Goal: Check status: Check status

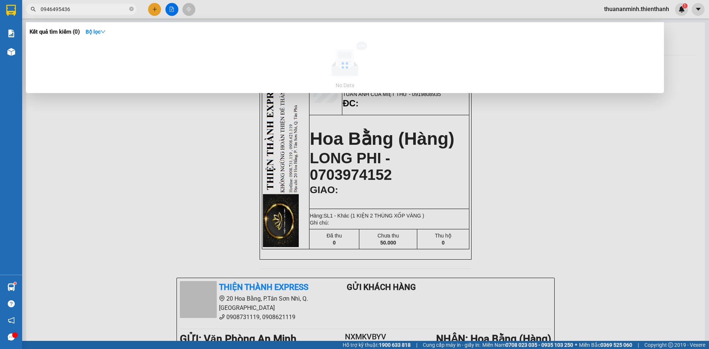
scroll to position [74, 0]
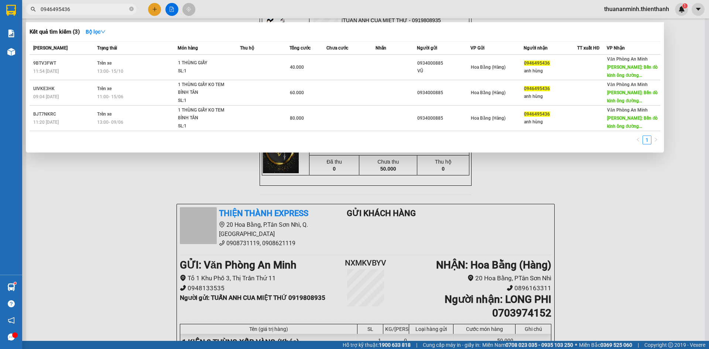
type input "0946495436"
click at [222, 11] on div at bounding box center [354, 174] width 709 height 349
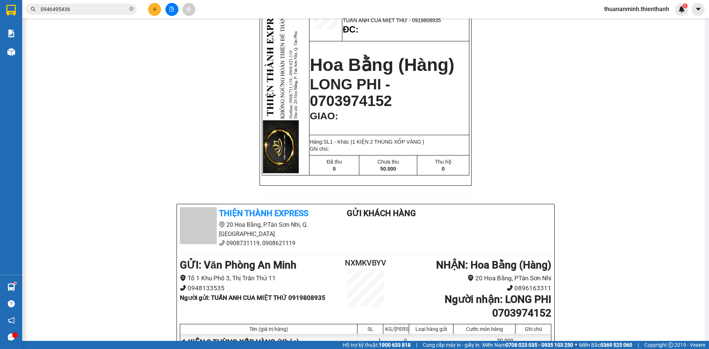
scroll to position [0, 0]
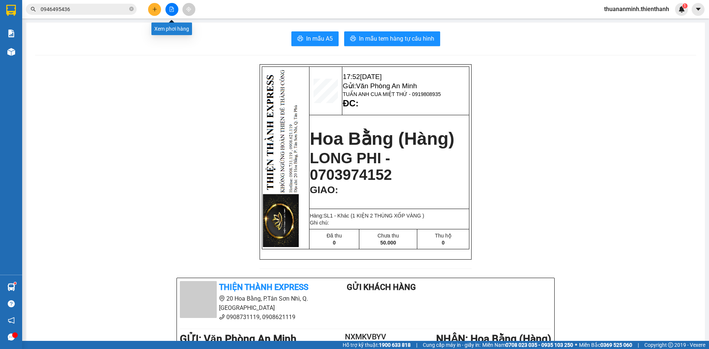
click at [167, 10] on button at bounding box center [172, 9] width 13 height 13
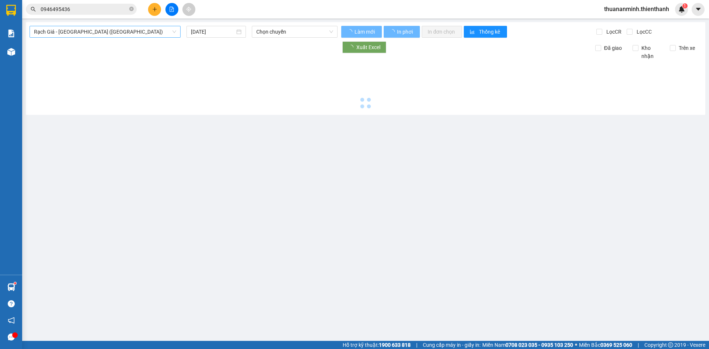
drag, startPoint x: 102, startPoint y: 30, endPoint x: 107, endPoint y: 33, distance: 5.6
click at [102, 31] on span "Rạch Giá - [GEOGRAPHIC_DATA] ([GEOGRAPHIC_DATA])" at bounding box center [105, 31] width 142 height 11
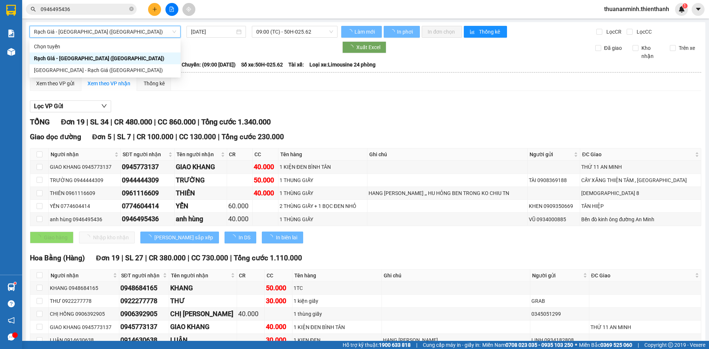
click at [114, 32] on span "Rạch Giá - [GEOGRAPHIC_DATA] ([GEOGRAPHIC_DATA])" at bounding box center [105, 31] width 142 height 11
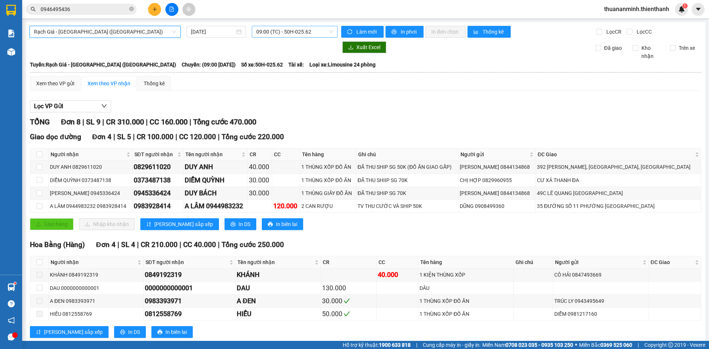
click at [289, 30] on span "09:00 (TC) - 50H-025.62" at bounding box center [294, 31] width 77 height 11
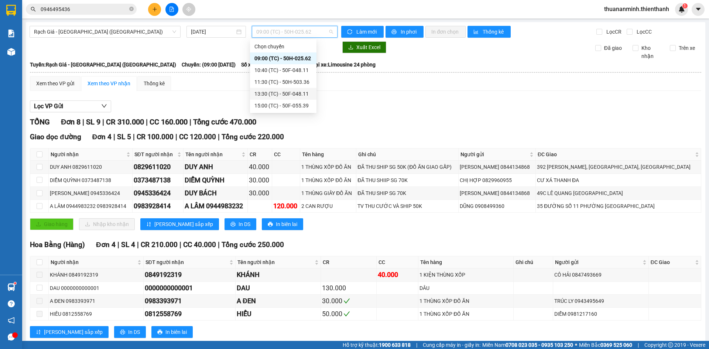
click at [289, 91] on div "13:30 (TC) - 50F-048.11" at bounding box center [284, 94] width 58 height 8
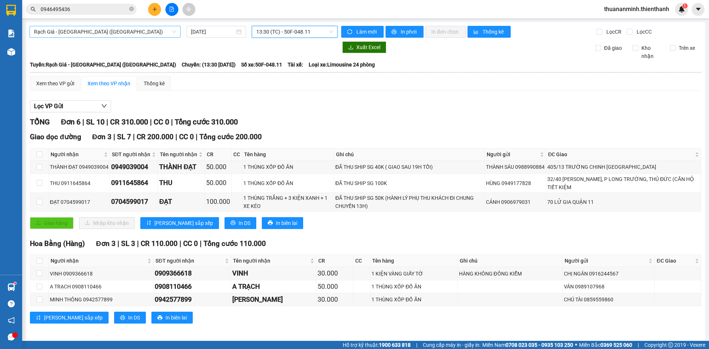
click at [155, 30] on span "Rạch Giá - [GEOGRAPHIC_DATA] ([GEOGRAPHIC_DATA])" at bounding box center [105, 31] width 142 height 11
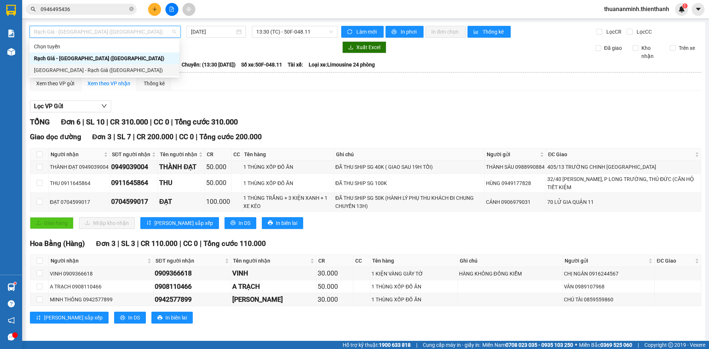
click at [132, 71] on div "[GEOGRAPHIC_DATA] - Rạch Giá ([GEOGRAPHIC_DATA])" at bounding box center [104, 70] width 141 height 8
type input "[DATE]"
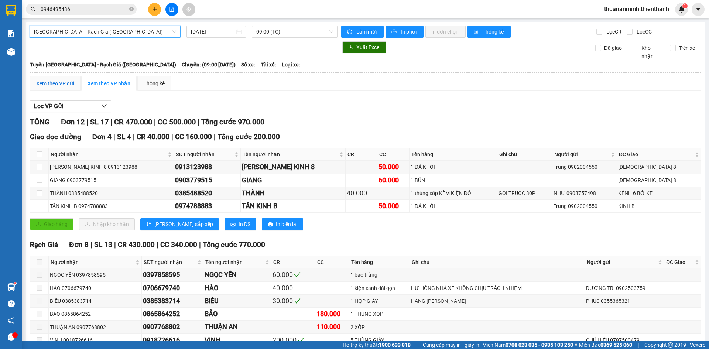
click at [61, 84] on div "Xem theo VP gửi" at bounding box center [55, 83] width 38 height 8
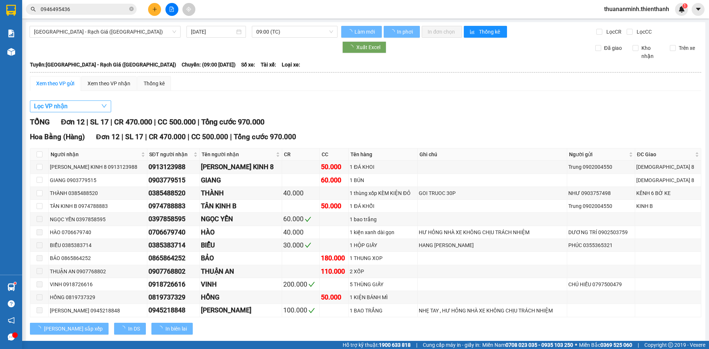
click at [77, 103] on button "Lọc VP nhận" at bounding box center [70, 106] width 81 height 12
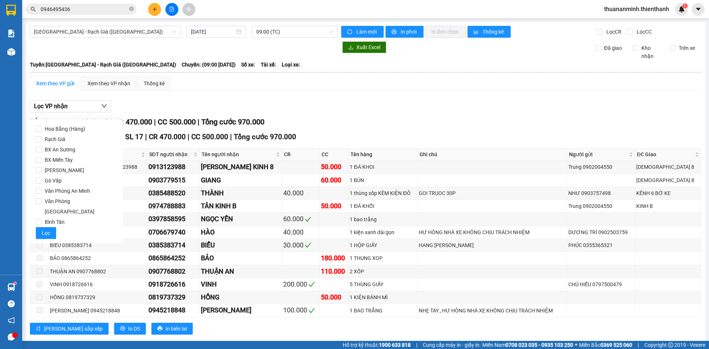
drag, startPoint x: 74, startPoint y: 189, endPoint x: 44, endPoint y: 230, distance: 50.5
click at [70, 193] on span "Văn Phòng An Minh" at bounding box center [67, 191] width 51 height 10
click at [40, 191] on input "Văn Phòng An Minh" at bounding box center [39, 191] width 6 height 6
checkbox input "true"
click at [45, 229] on span "Lọc" at bounding box center [46, 233] width 8 height 8
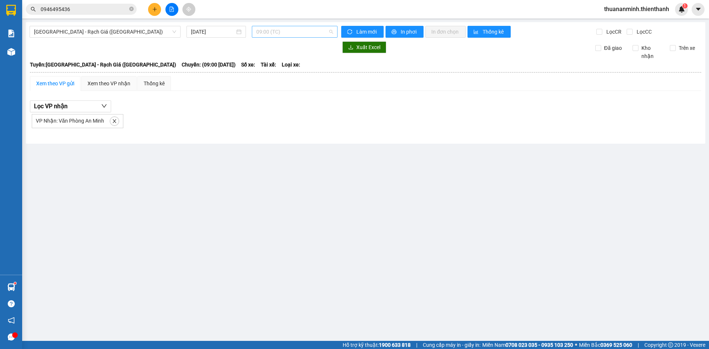
click at [283, 33] on span "09:00 (TC)" at bounding box center [294, 31] width 77 height 11
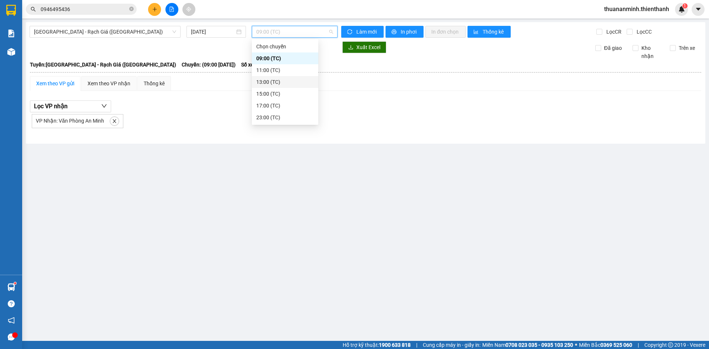
click at [277, 80] on div "13:00 (TC)" at bounding box center [285, 82] width 58 height 8
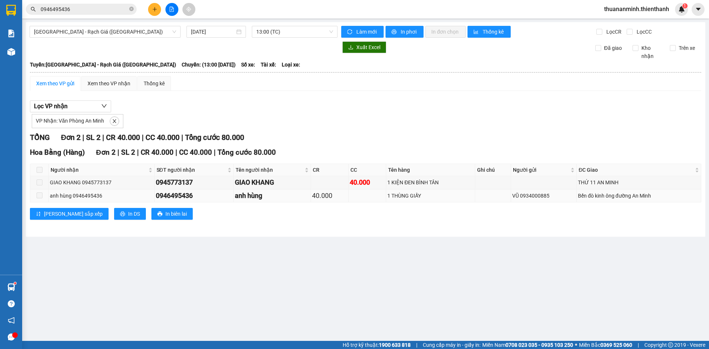
click at [186, 197] on div "0946495436" at bounding box center [194, 196] width 76 height 10
copy div "0946495436"
click at [88, 10] on input "0946495436" at bounding box center [84, 9] width 87 height 8
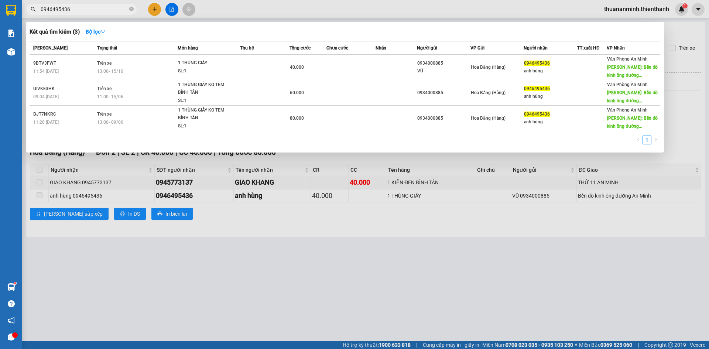
click at [88, 10] on input "0946495436" at bounding box center [84, 9] width 87 height 8
paste input "5773137"
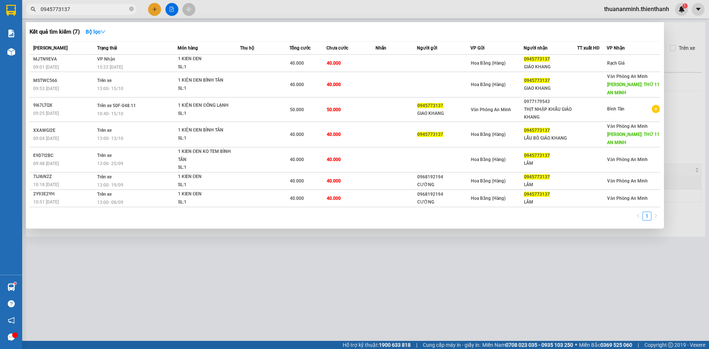
type input "0945773137"
click at [378, 287] on div at bounding box center [354, 174] width 709 height 349
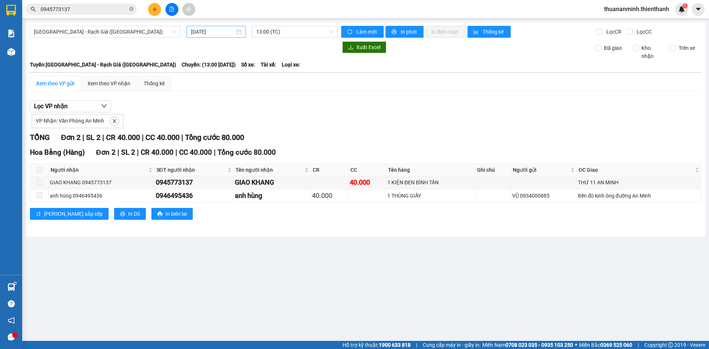
click at [226, 35] on input "[DATE]" at bounding box center [213, 32] width 44 height 8
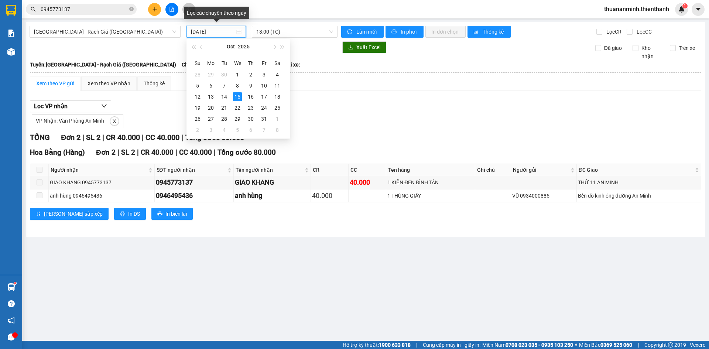
drag, startPoint x: 226, startPoint y: 35, endPoint x: 213, endPoint y: 34, distance: 13.0
click at [226, 35] on input "[DATE]" at bounding box center [213, 32] width 44 height 8
click at [149, 32] on span "[GEOGRAPHIC_DATA] - Rạch Giá ([GEOGRAPHIC_DATA])" at bounding box center [105, 31] width 142 height 11
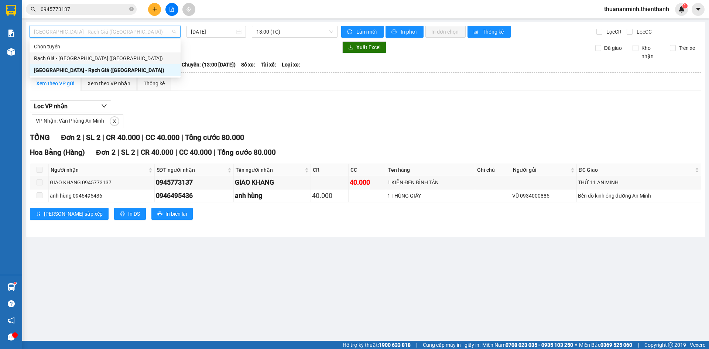
click at [112, 58] on div "Rạch Giá - [GEOGRAPHIC_DATA] ([GEOGRAPHIC_DATA])" at bounding box center [105, 58] width 142 height 8
